Goal: Task Accomplishment & Management: Use online tool/utility

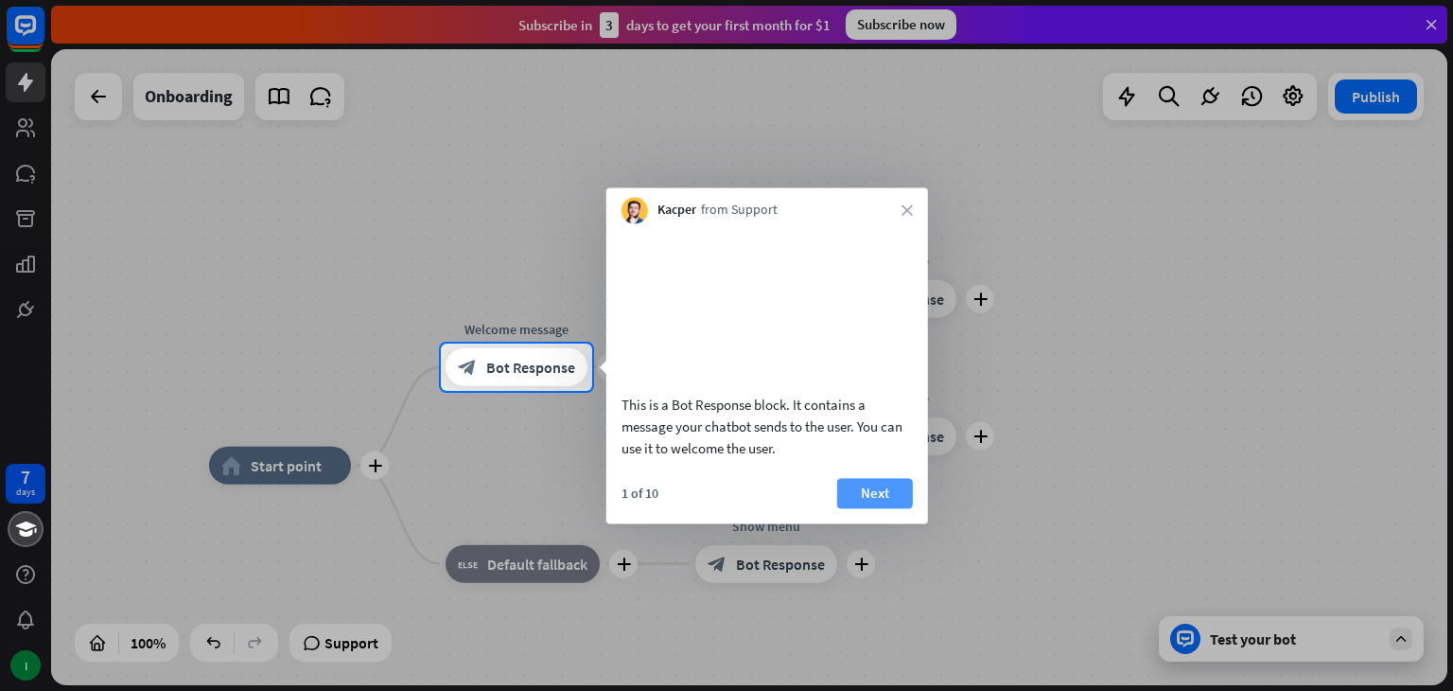
click at [868, 508] on button "Next" at bounding box center [875, 493] width 76 height 30
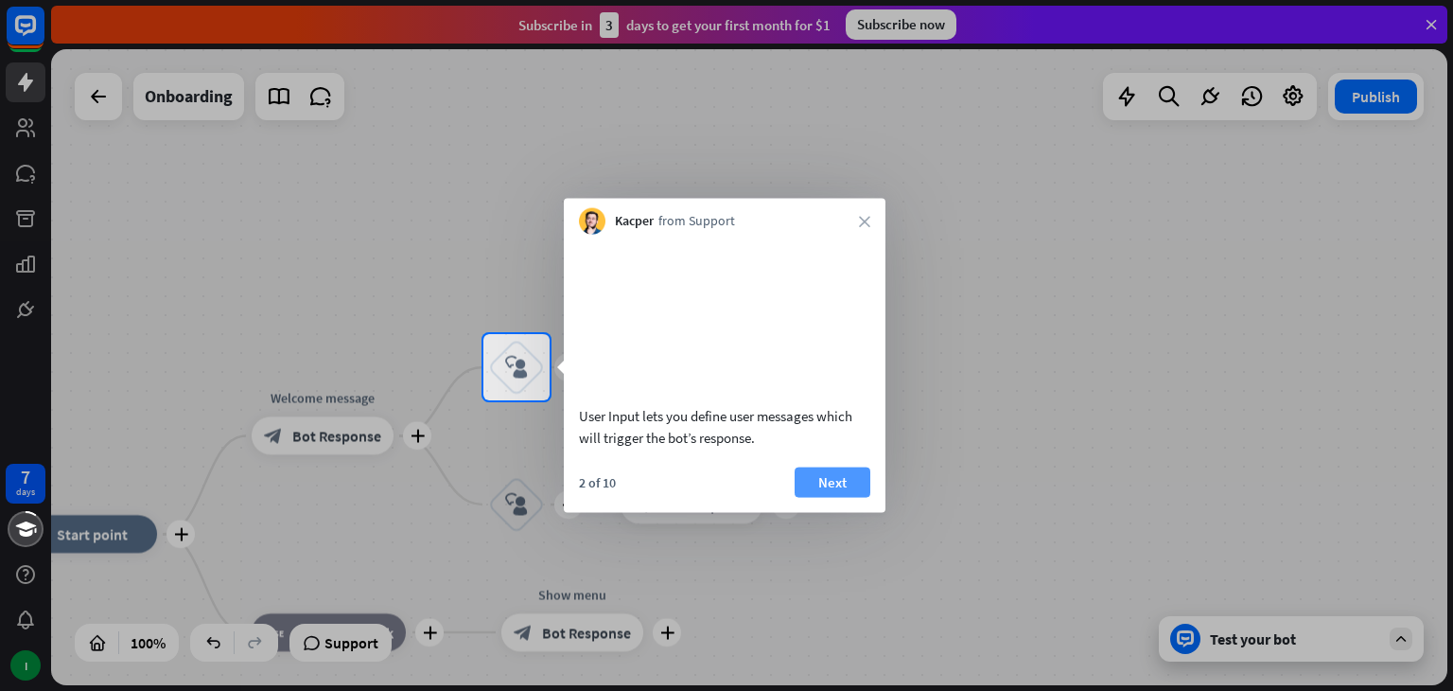
click at [840, 497] on button "Next" at bounding box center [833, 481] width 76 height 30
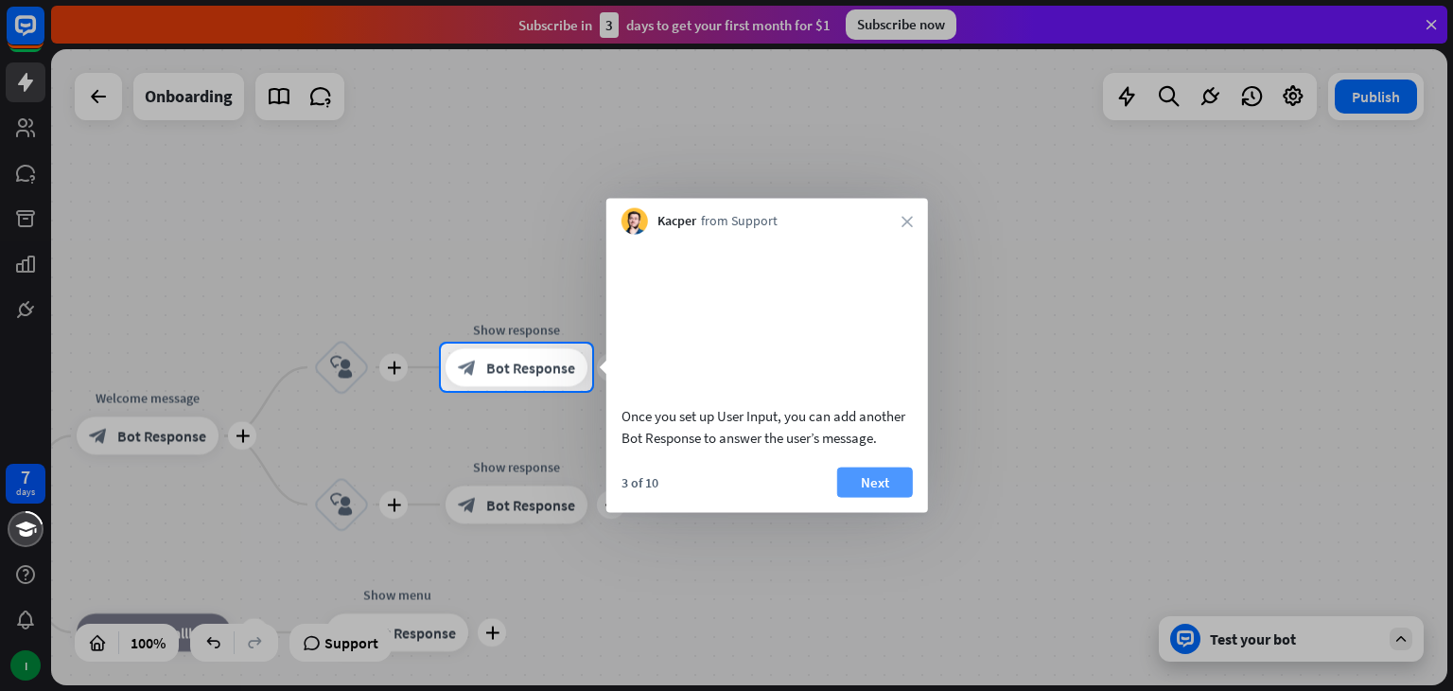
click at [858, 497] on button "Next" at bounding box center [875, 481] width 76 height 30
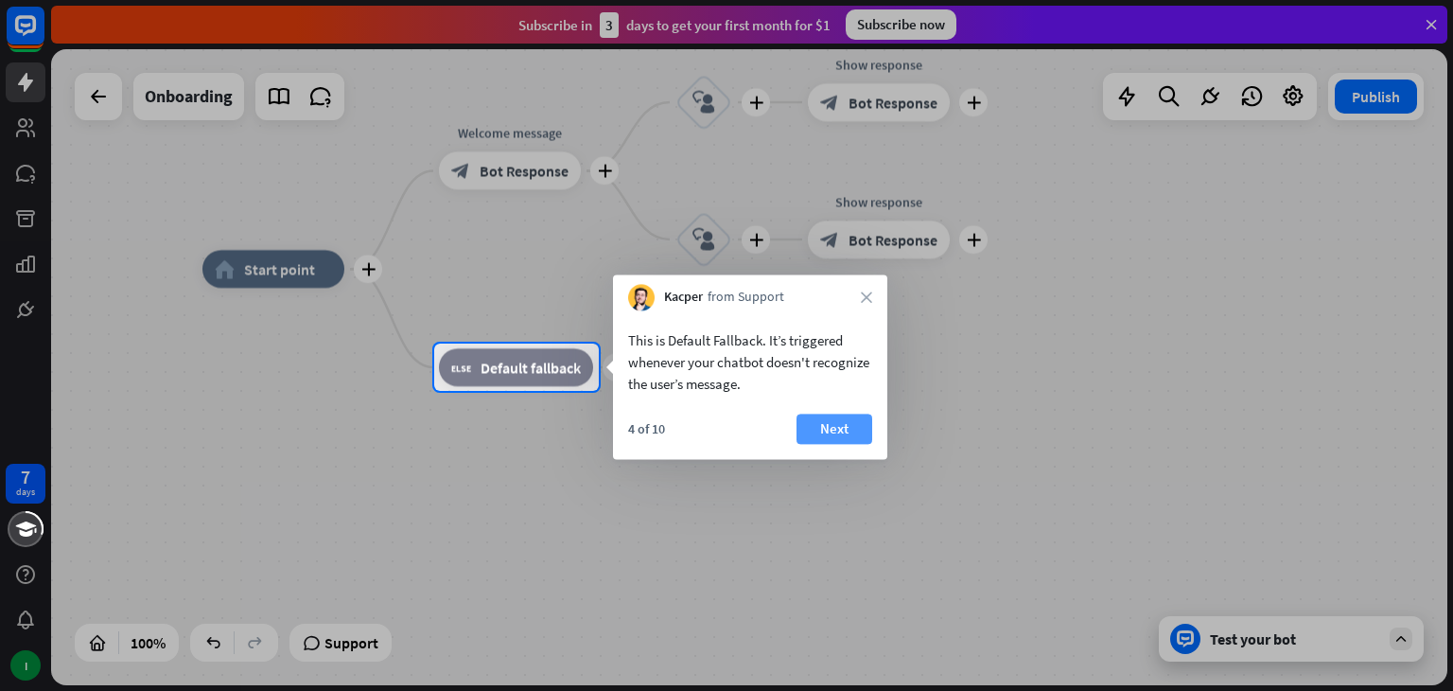
click at [836, 437] on button "Next" at bounding box center [834, 428] width 76 height 30
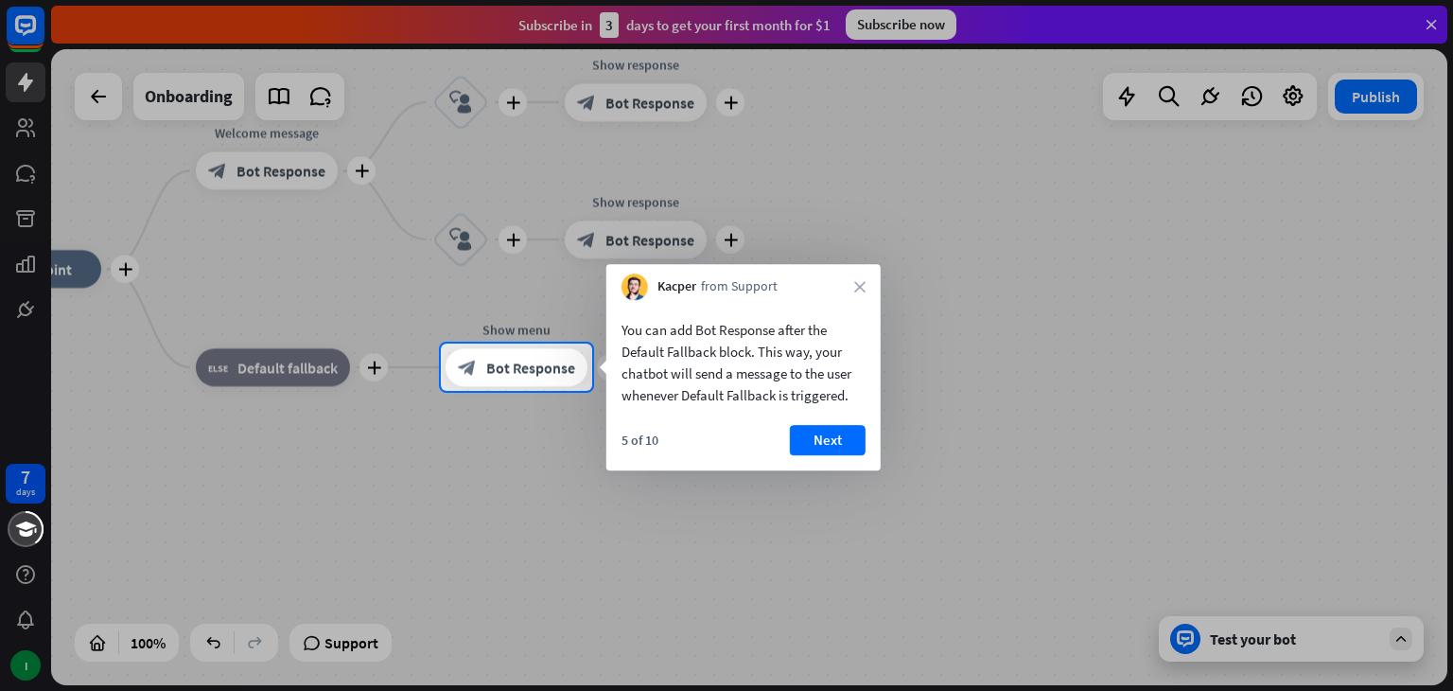
click at [836, 437] on button "Next" at bounding box center [828, 440] width 76 height 30
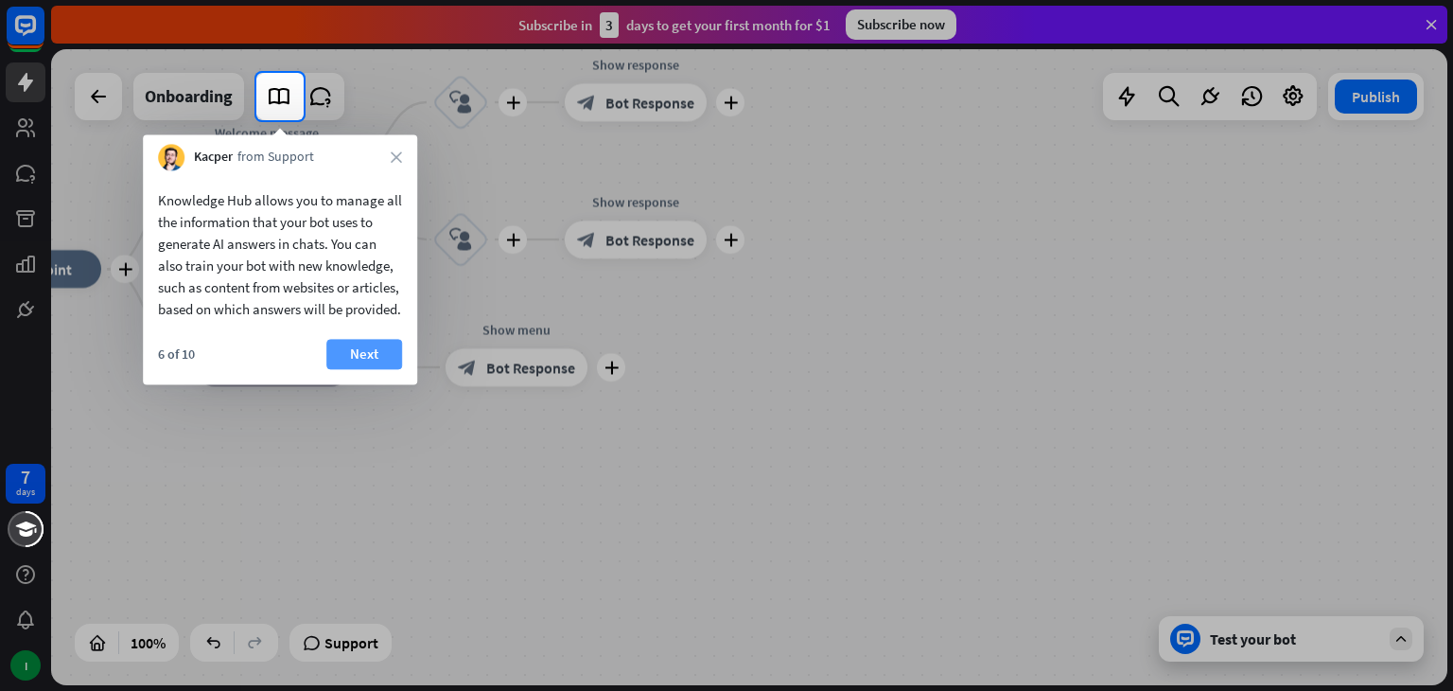
click at [363, 369] on button "Next" at bounding box center [364, 354] width 76 height 30
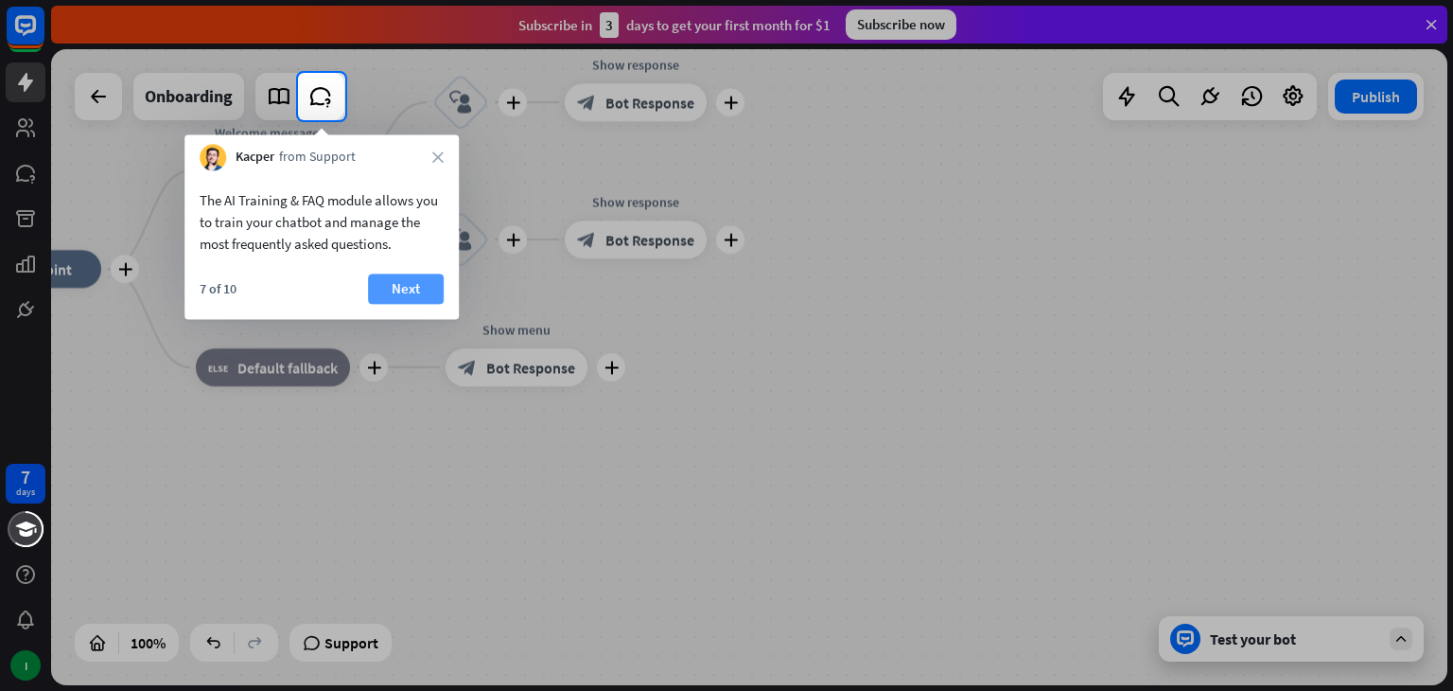
click at [394, 294] on button "Next" at bounding box center [406, 288] width 76 height 30
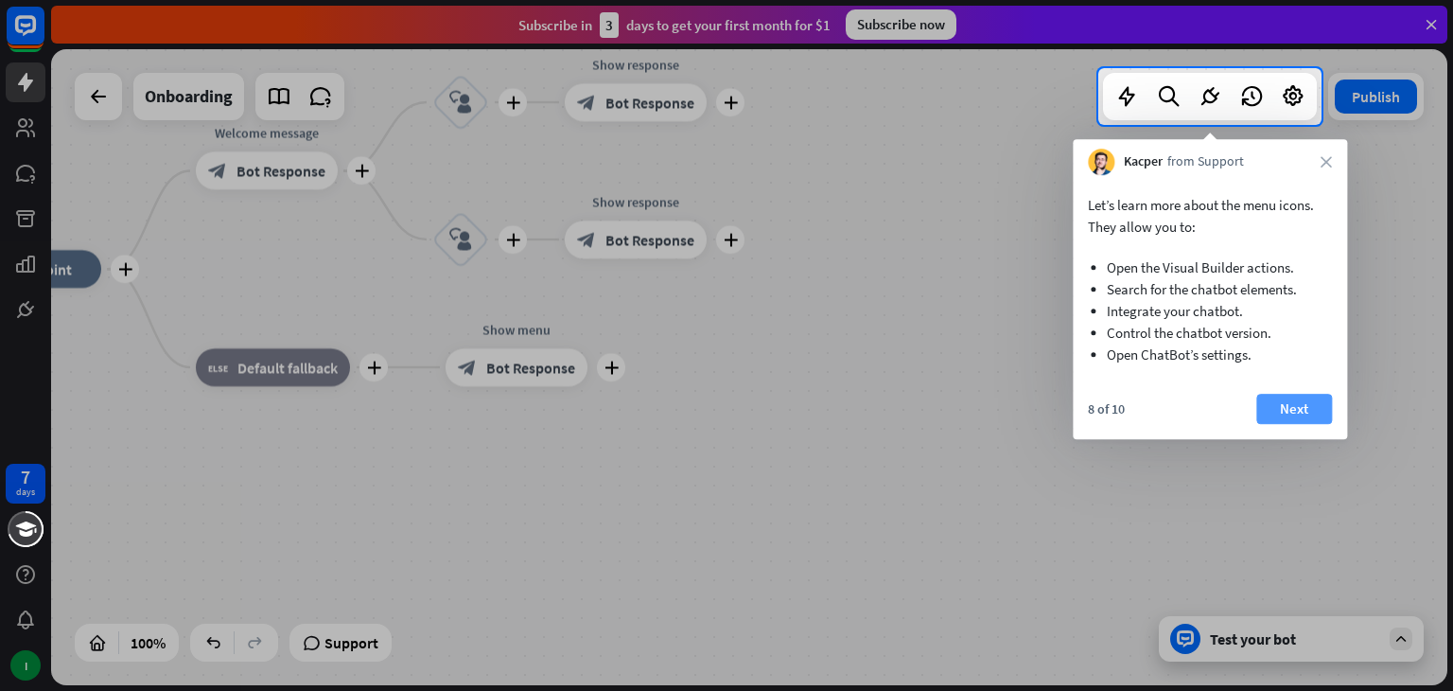
click at [1290, 410] on button "Next" at bounding box center [1294, 409] width 76 height 30
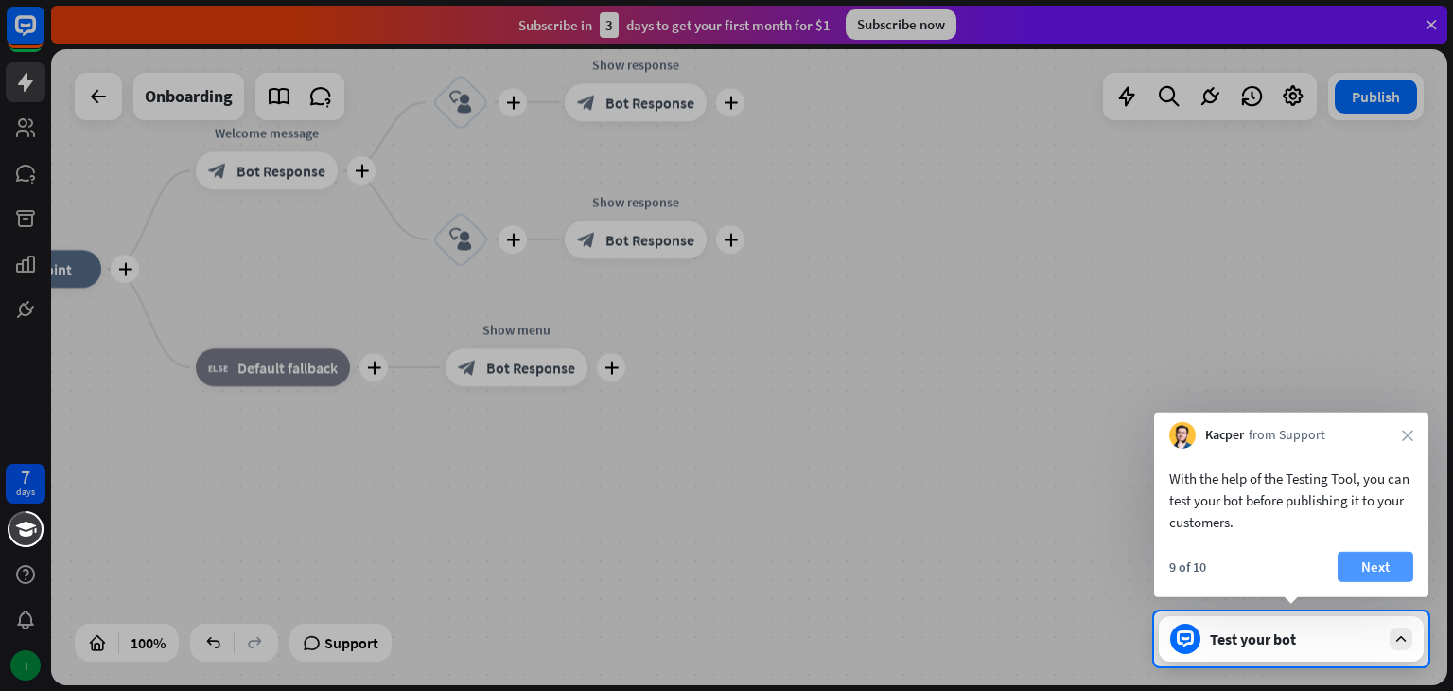
click at [1387, 565] on button "Next" at bounding box center [1376, 566] width 76 height 30
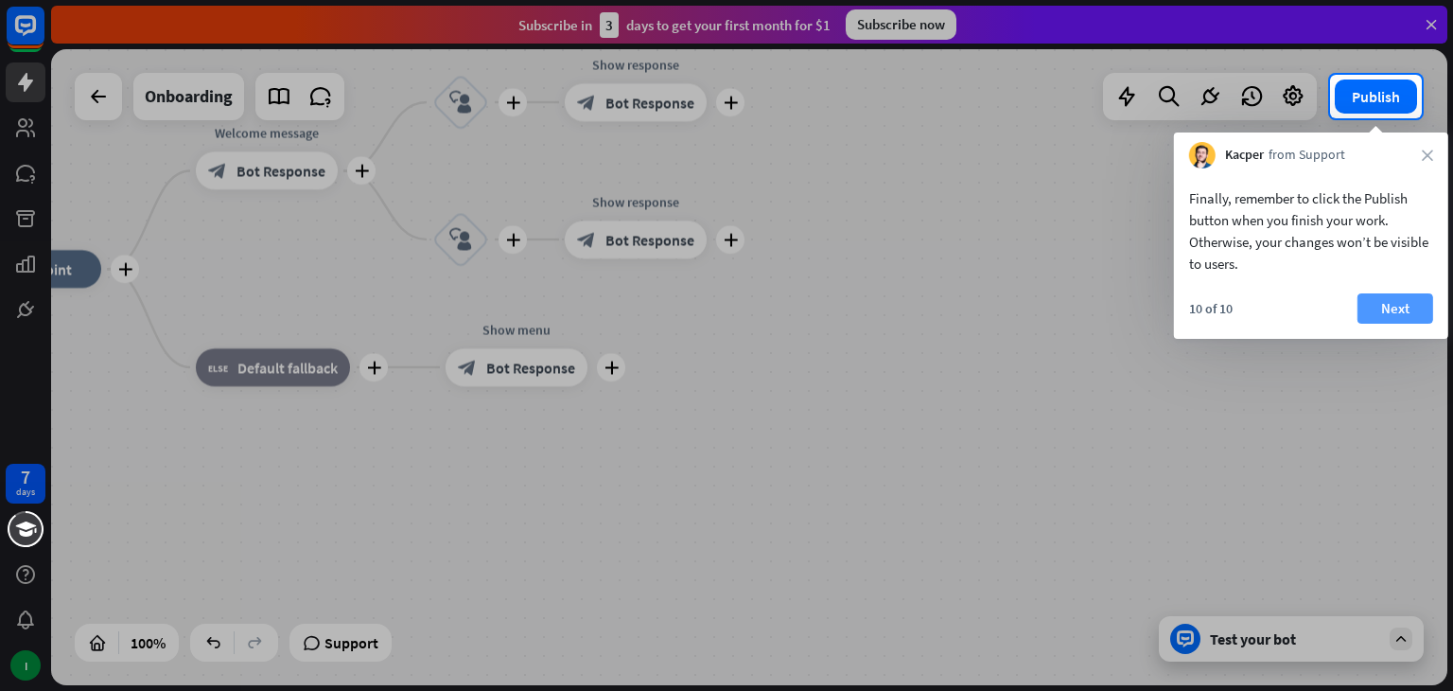
click at [1385, 304] on button "Next" at bounding box center [1395, 308] width 76 height 30
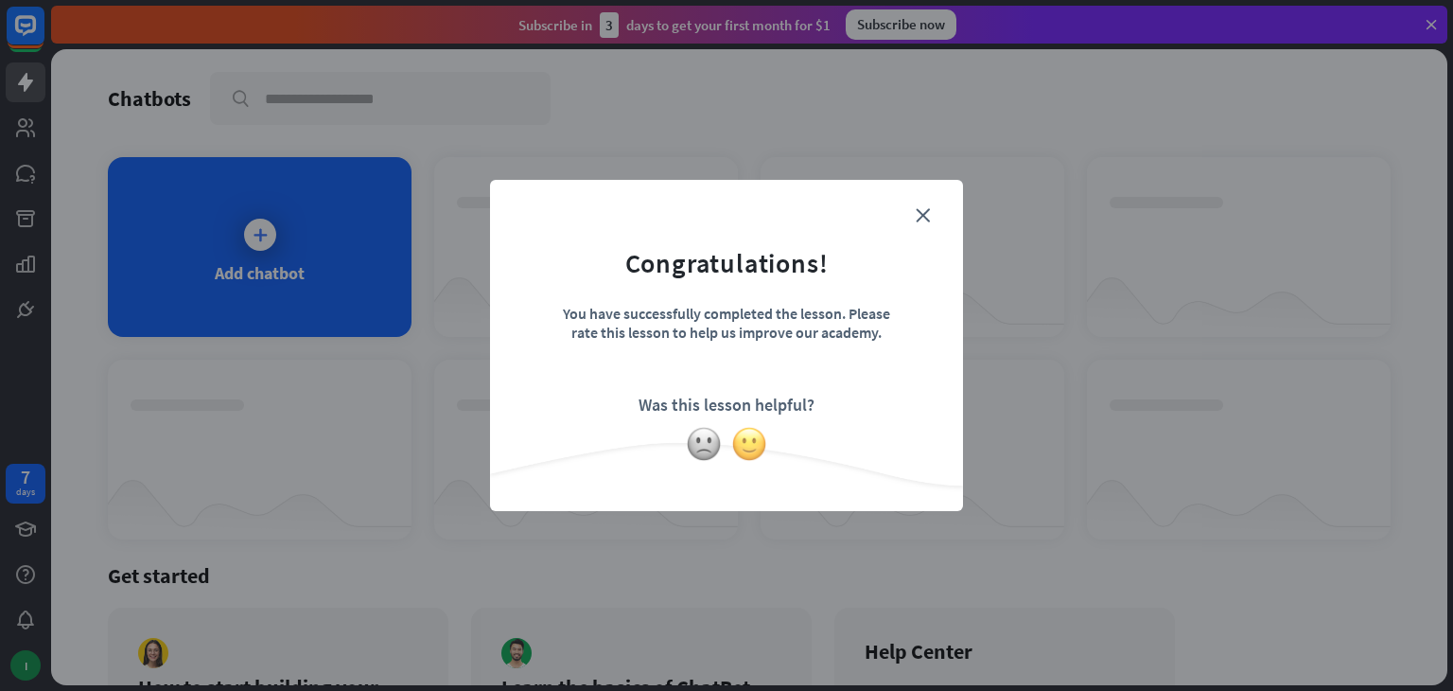
click at [756, 459] on img at bounding box center [749, 444] width 36 height 36
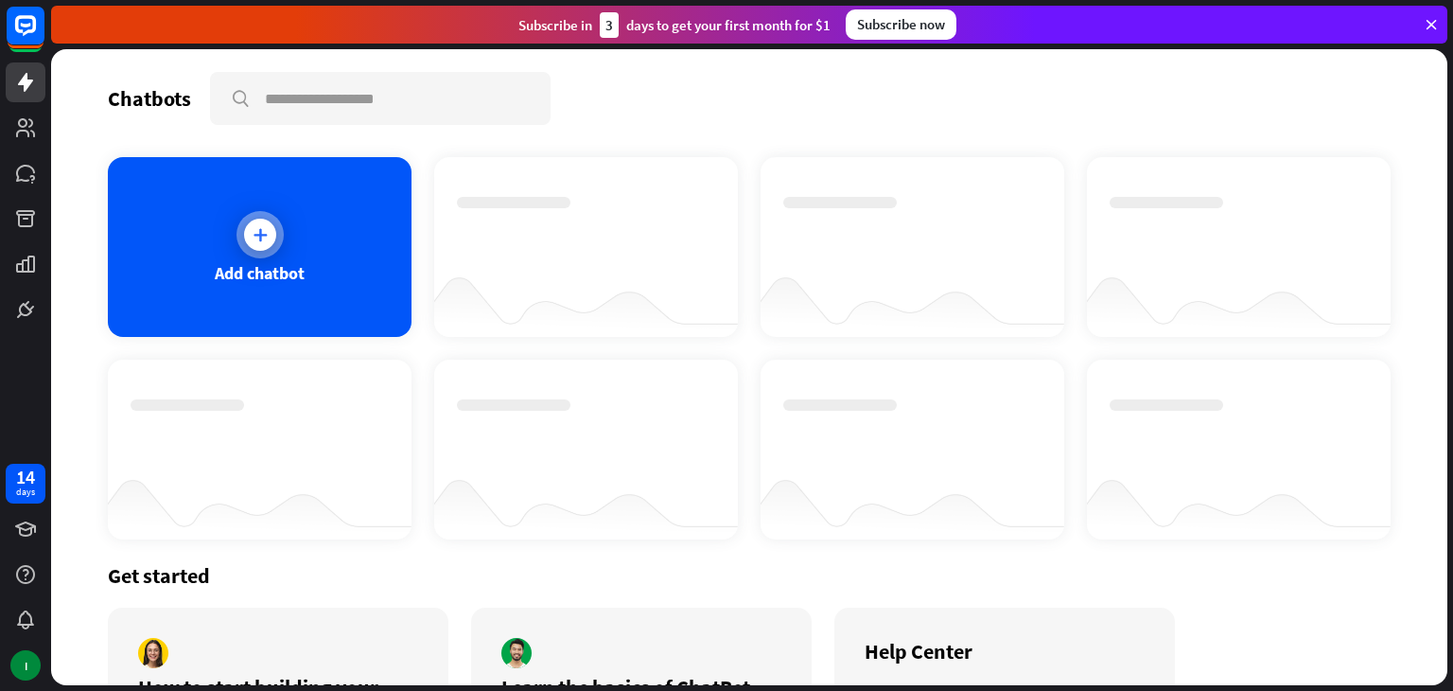
click at [265, 226] on icon at bounding box center [260, 234] width 19 height 19
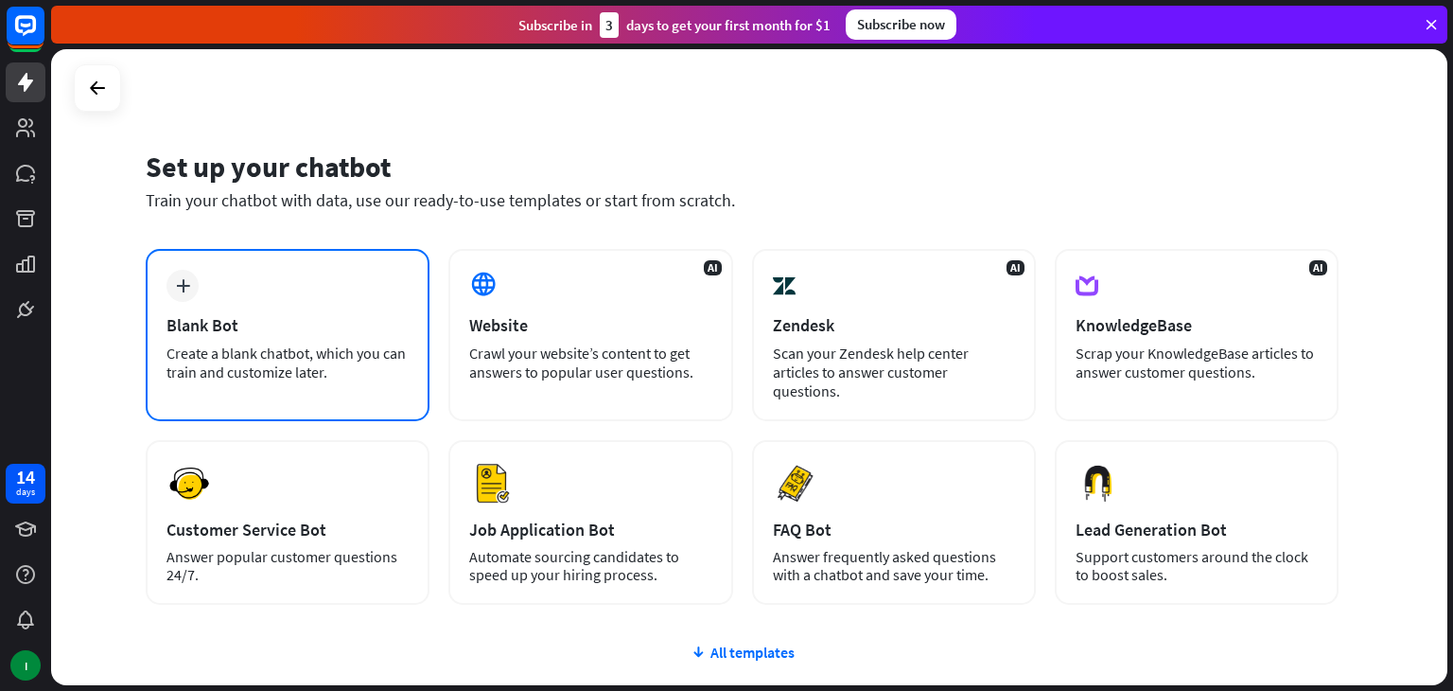
click at [208, 300] on div "plus Blank Bot Create a blank chatbot, which you can train and customize later." at bounding box center [288, 335] width 284 height 172
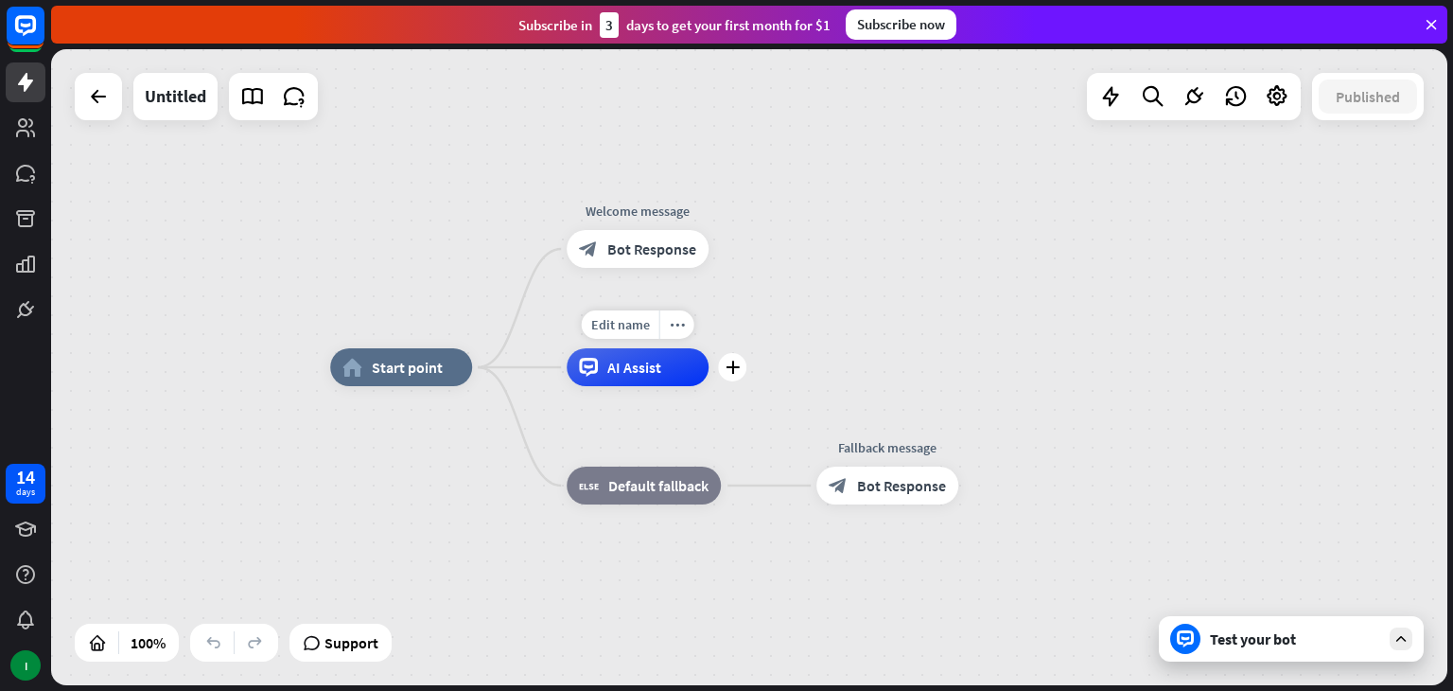
click at [644, 369] on span "AI Assist" at bounding box center [634, 367] width 54 height 19
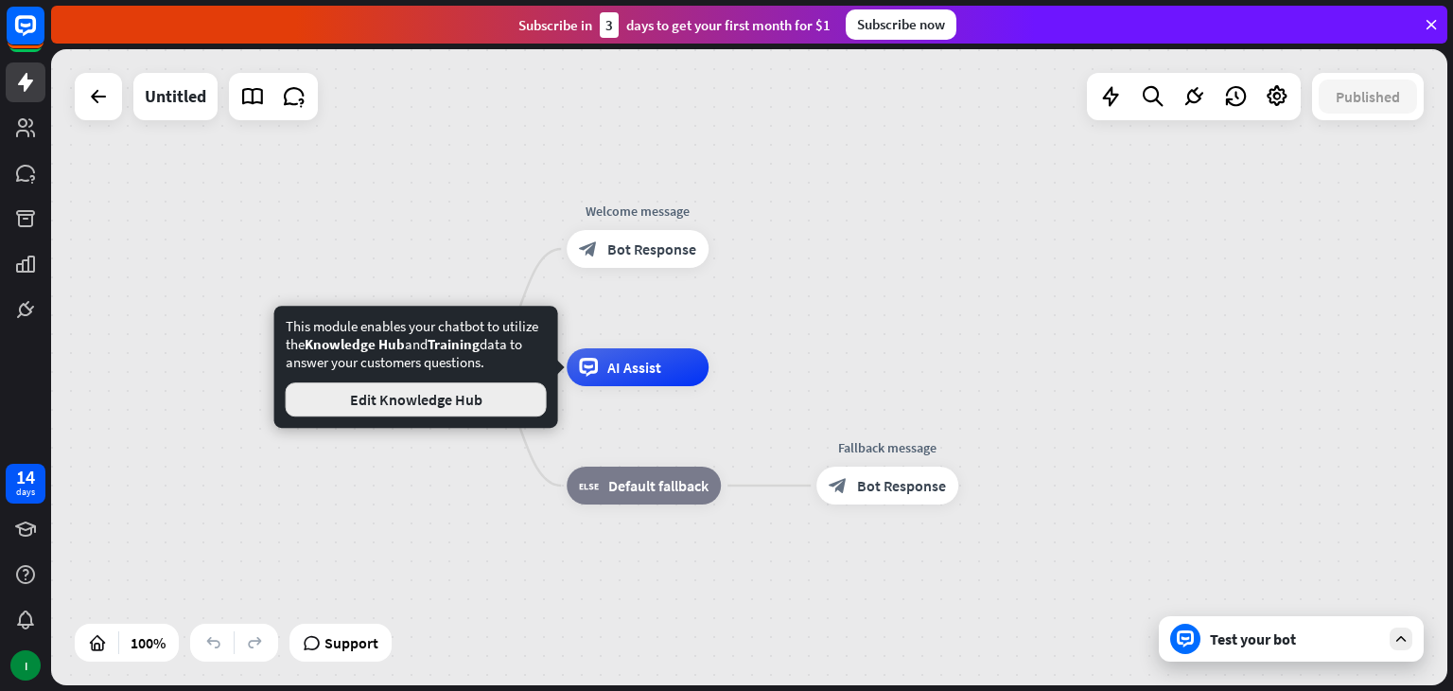
click at [481, 398] on button "Edit Knowledge Hub" at bounding box center [416, 399] width 261 height 34
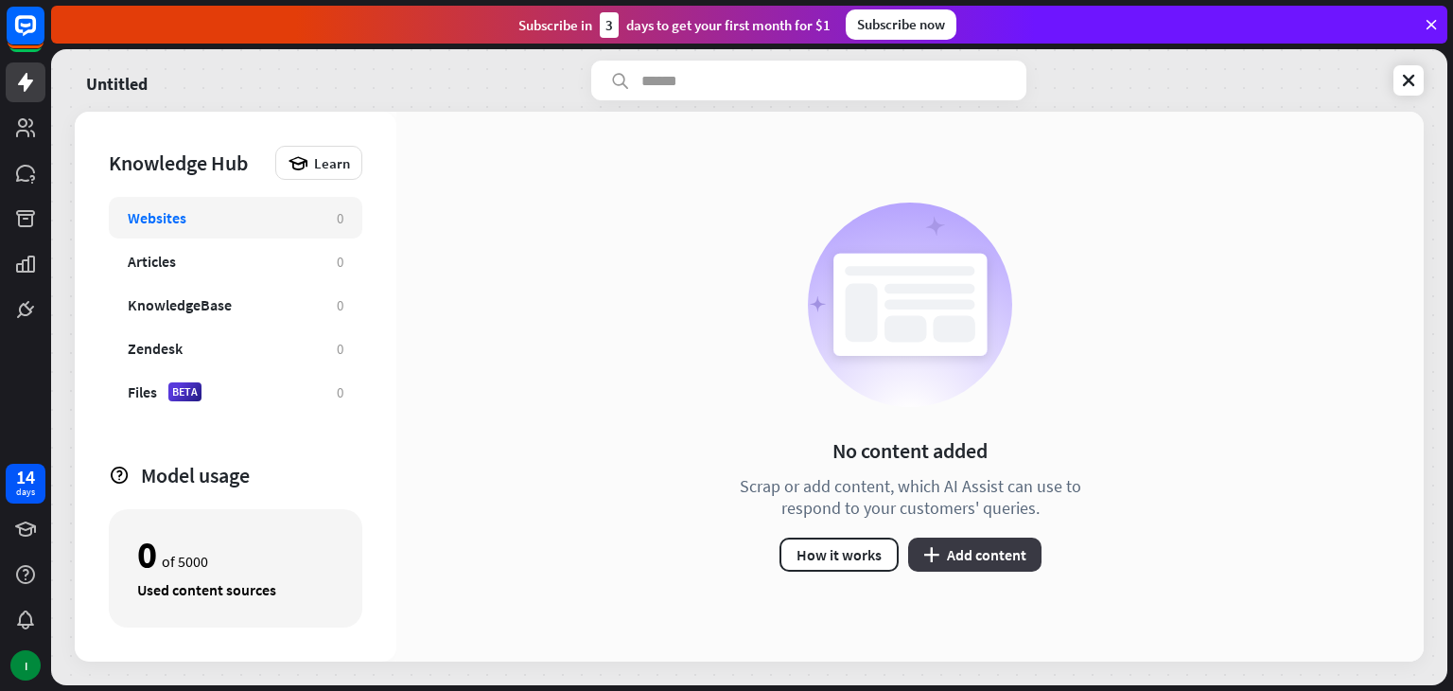
click at [962, 553] on button "plus Add content" at bounding box center [974, 554] width 133 height 34
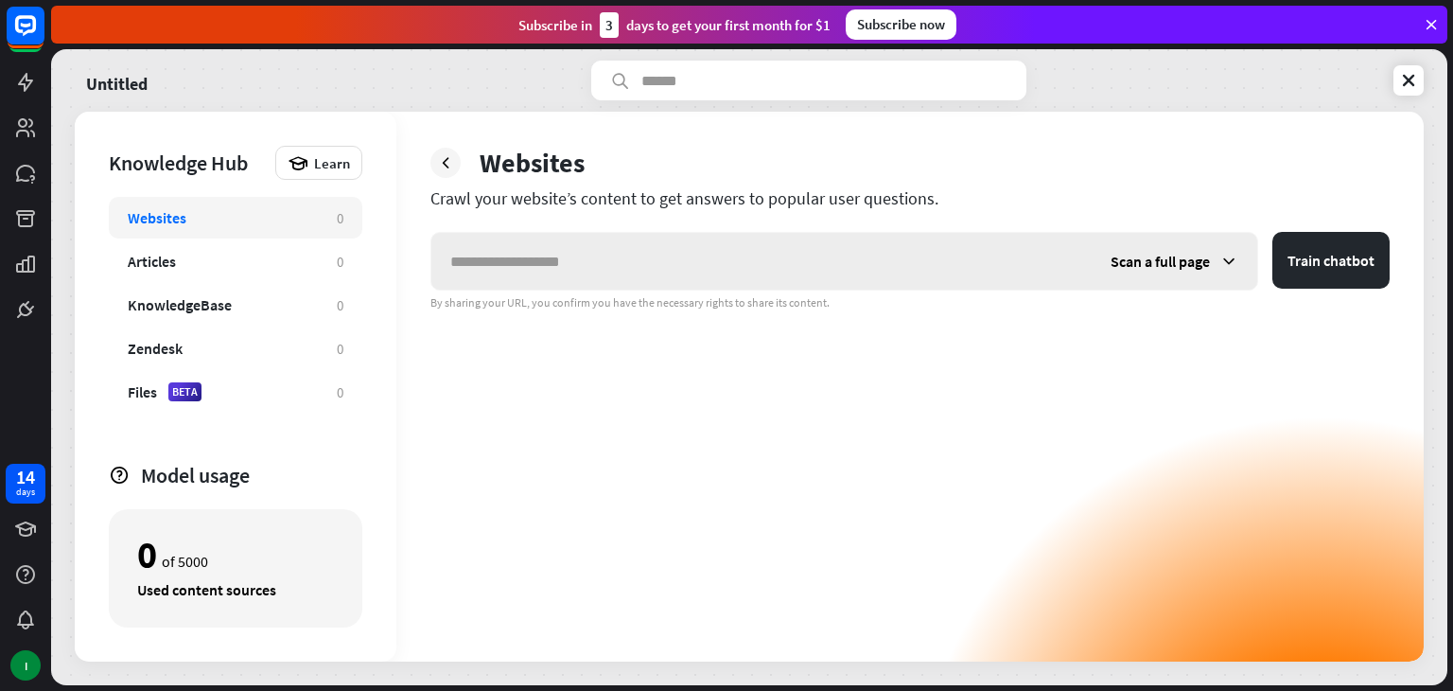
click at [463, 266] on input "text" at bounding box center [761, 261] width 660 height 57
